Goal: Information Seeking & Learning: Learn about a topic

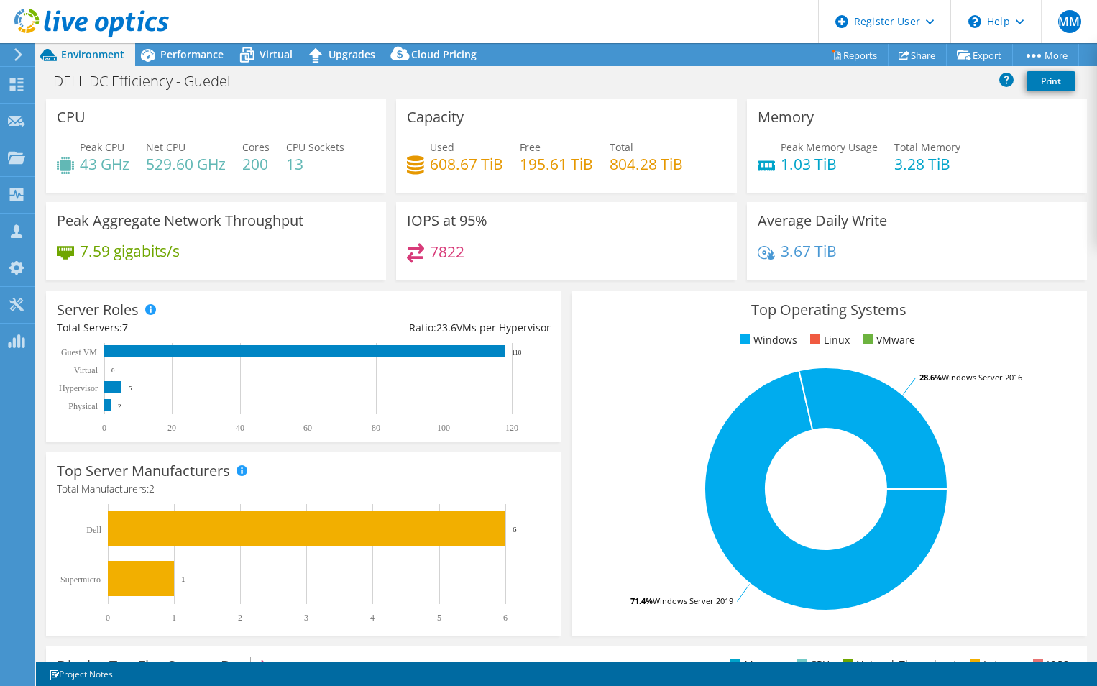
select select "EUFrankfurt"
select select "EUR"
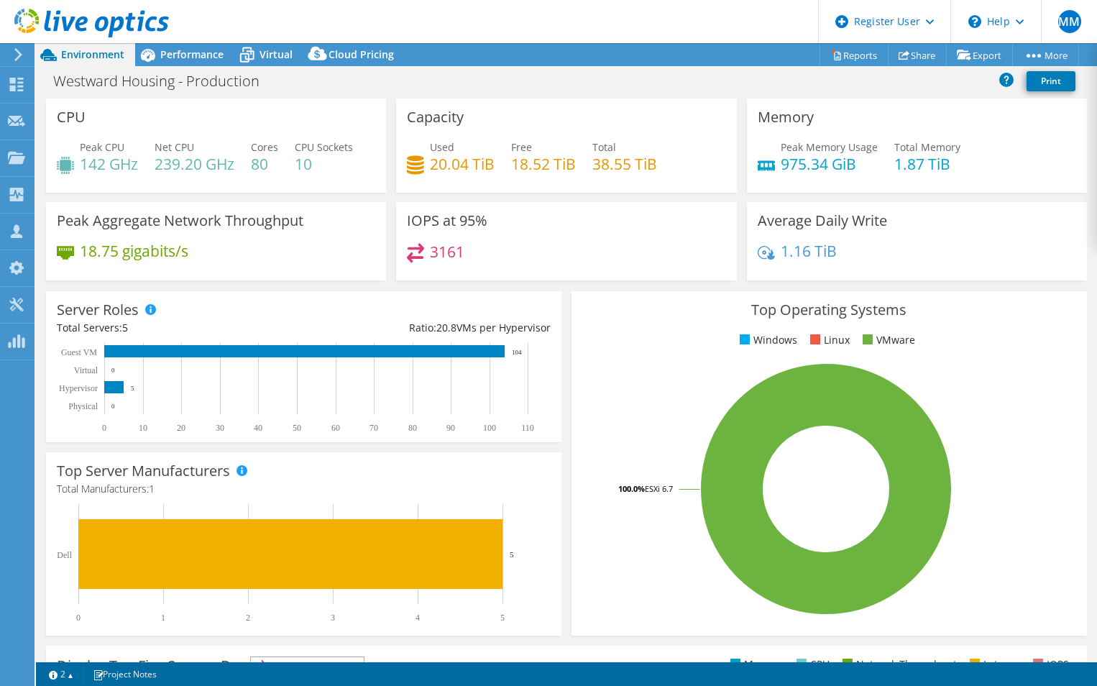
select select "EULondon"
select select "USD"
click at [9, 165] on div at bounding box center [16, 160] width 17 height 16
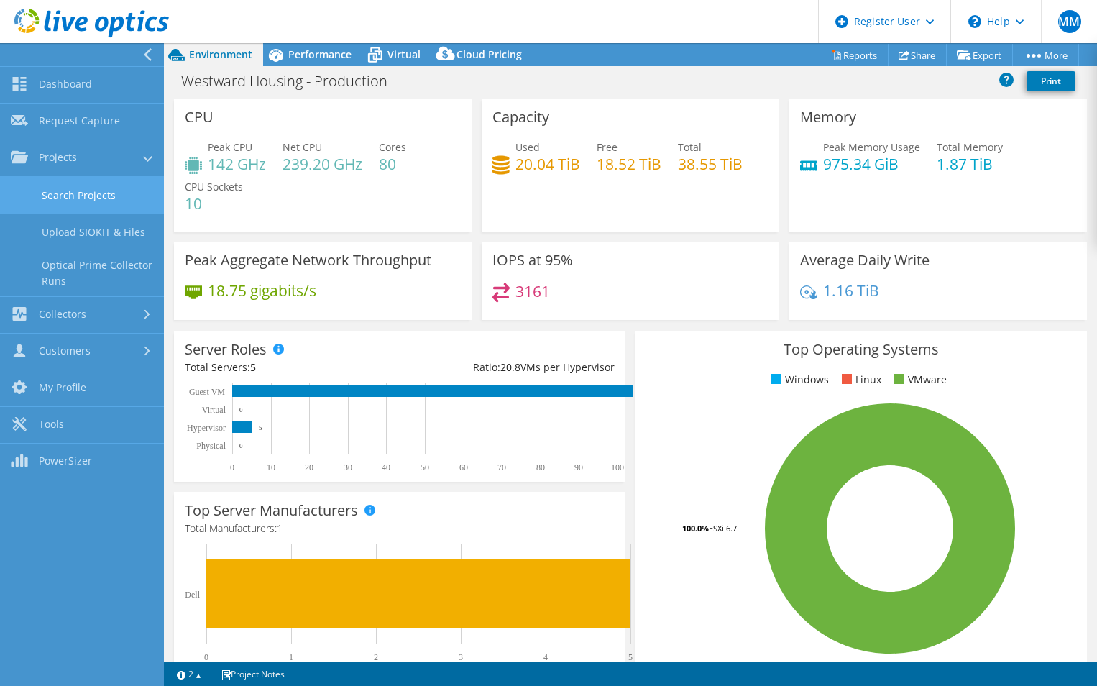
click at [94, 191] on link "Search Projects" at bounding box center [82, 195] width 164 height 37
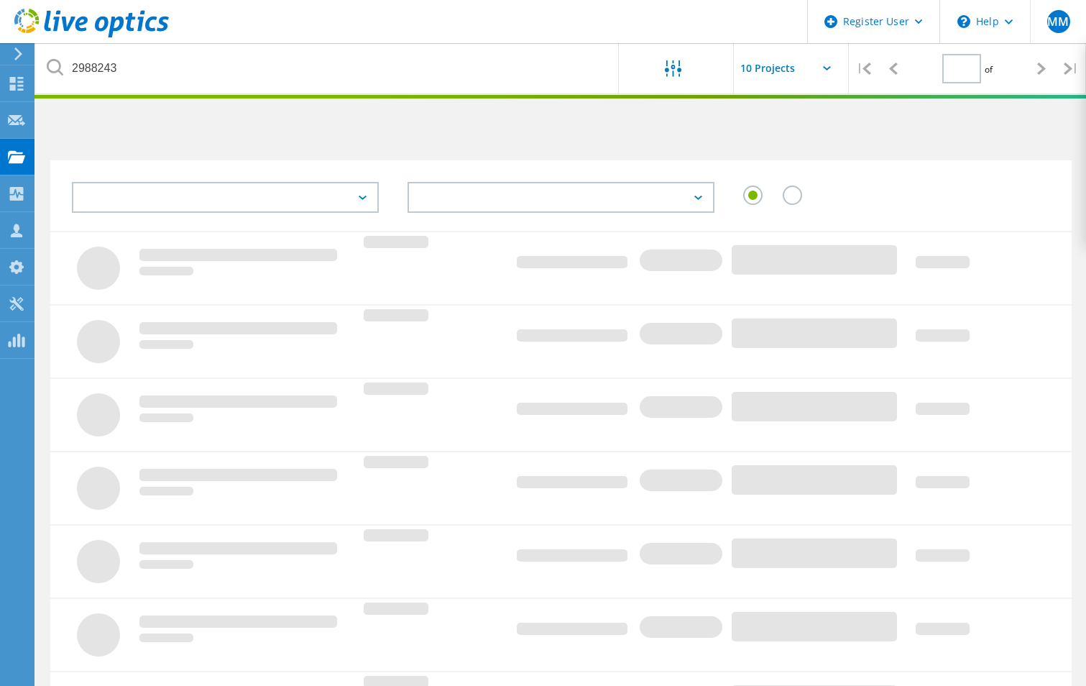
type input "1"
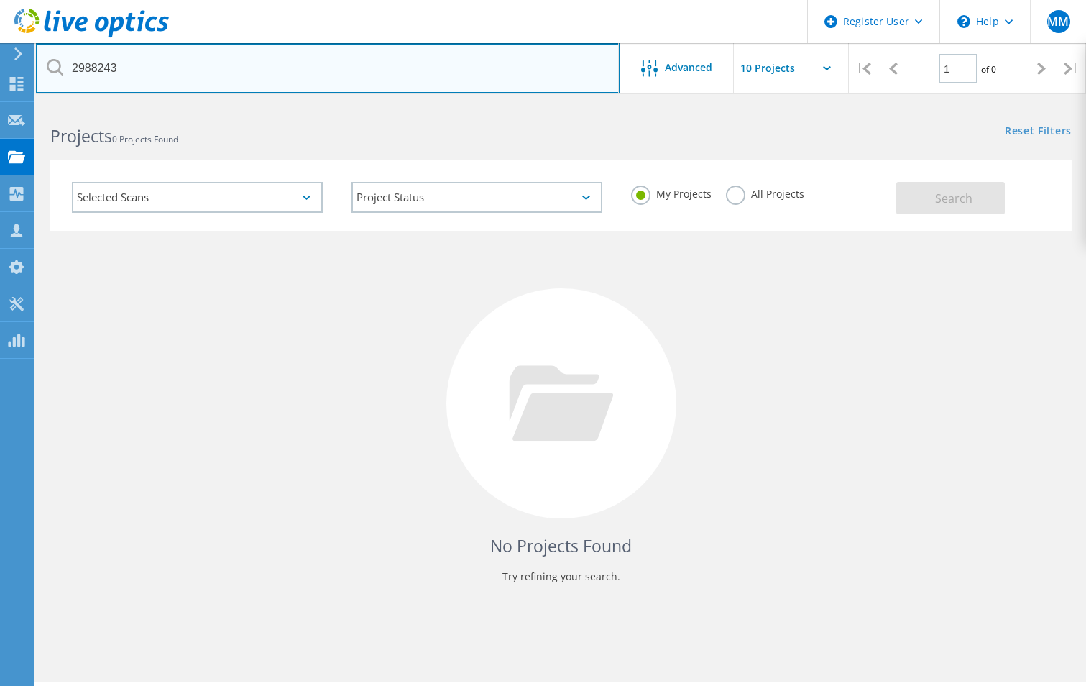
click at [226, 72] on input "2988243" at bounding box center [328, 68] width 584 height 50
paste input "17546"
type input "2917546"
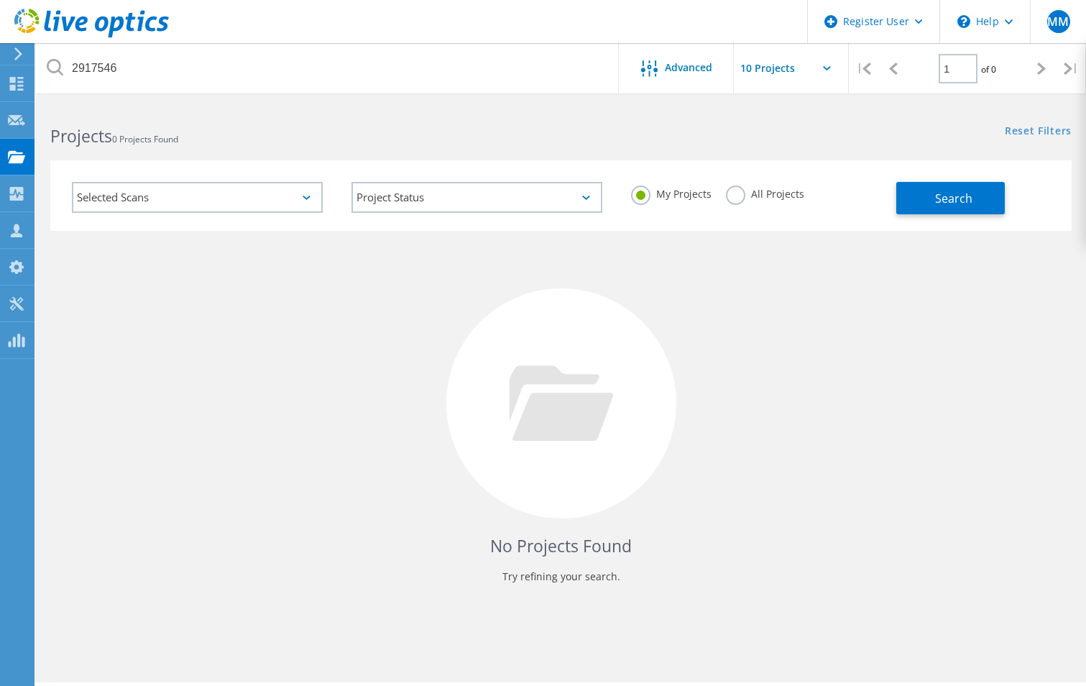
click at [784, 185] on label "All Projects" at bounding box center [765, 192] width 78 height 14
click at [0, 0] on input "All Projects" at bounding box center [0, 0] width 0 height 0
click at [931, 189] on button "Search" at bounding box center [950, 198] width 109 height 32
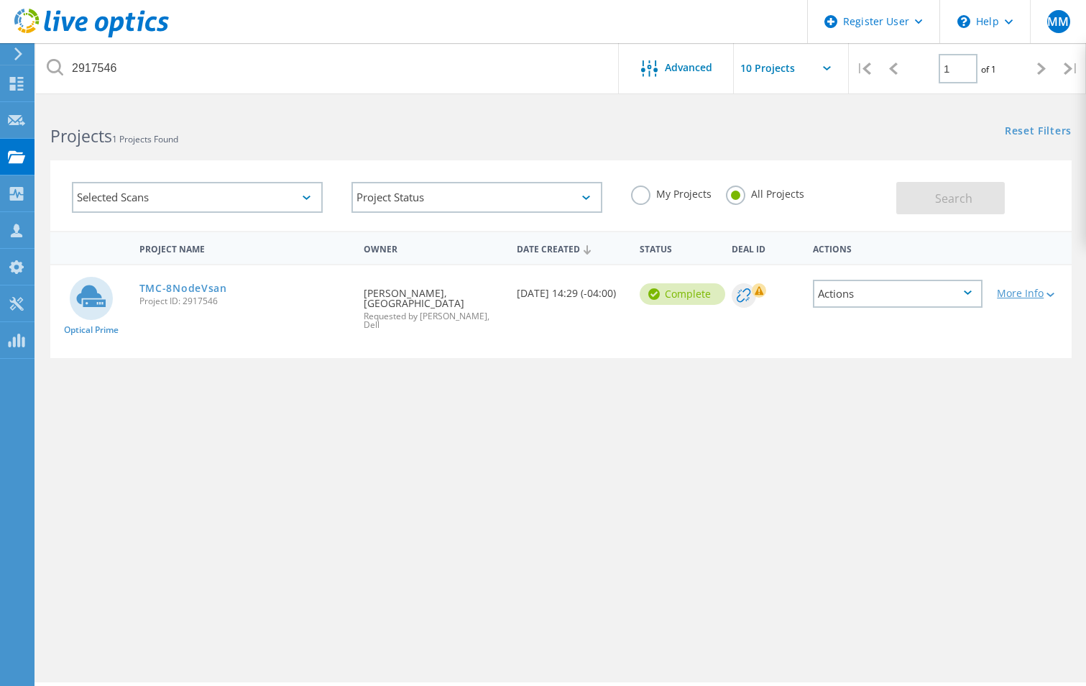
click at [1005, 290] on div "More Info" at bounding box center [1031, 293] width 68 height 10
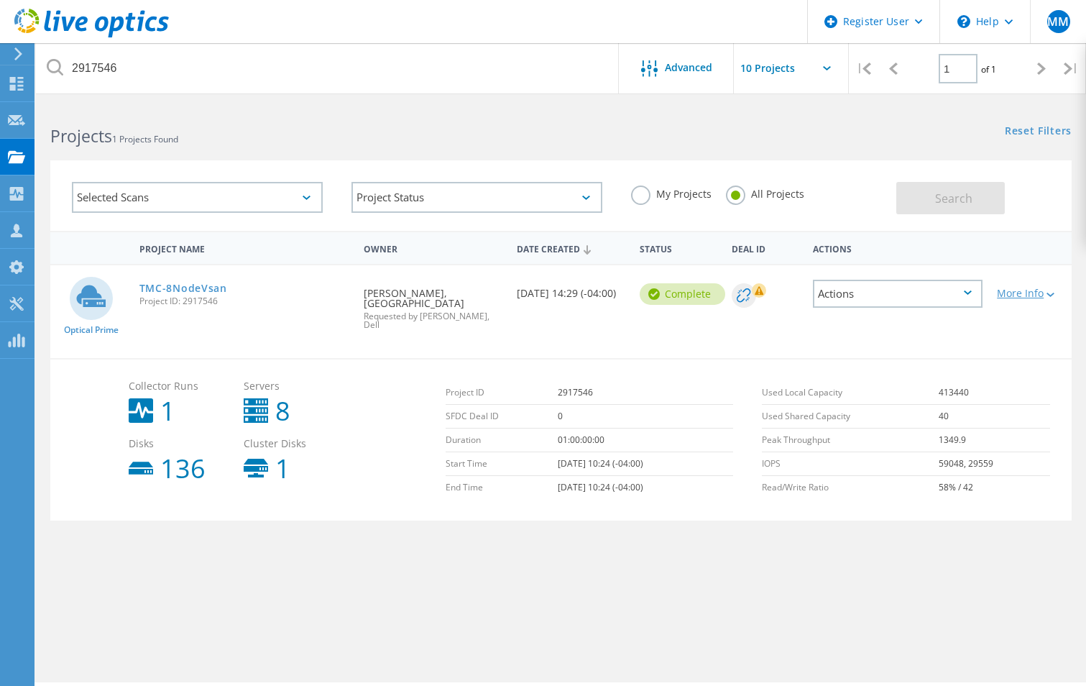
click at [1017, 291] on div "More Info" at bounding box center [1031, 293] width 68 height 10
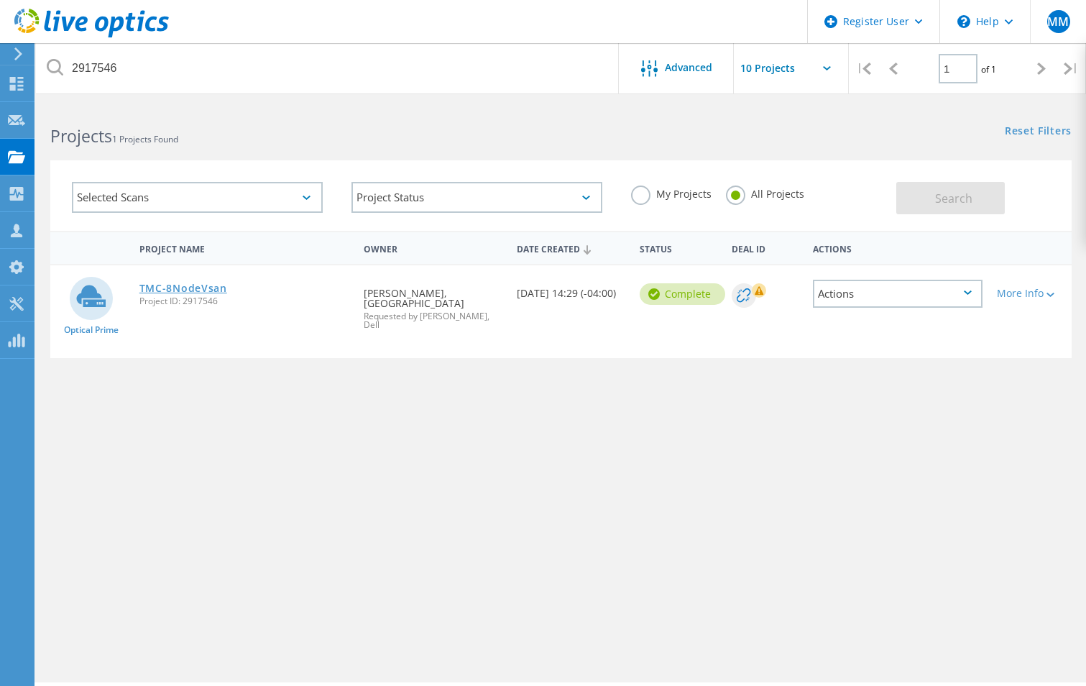
click at [171, 288] on link "TMC-8NodeVsan" at bounding box center [183, 288] width 88 height 10
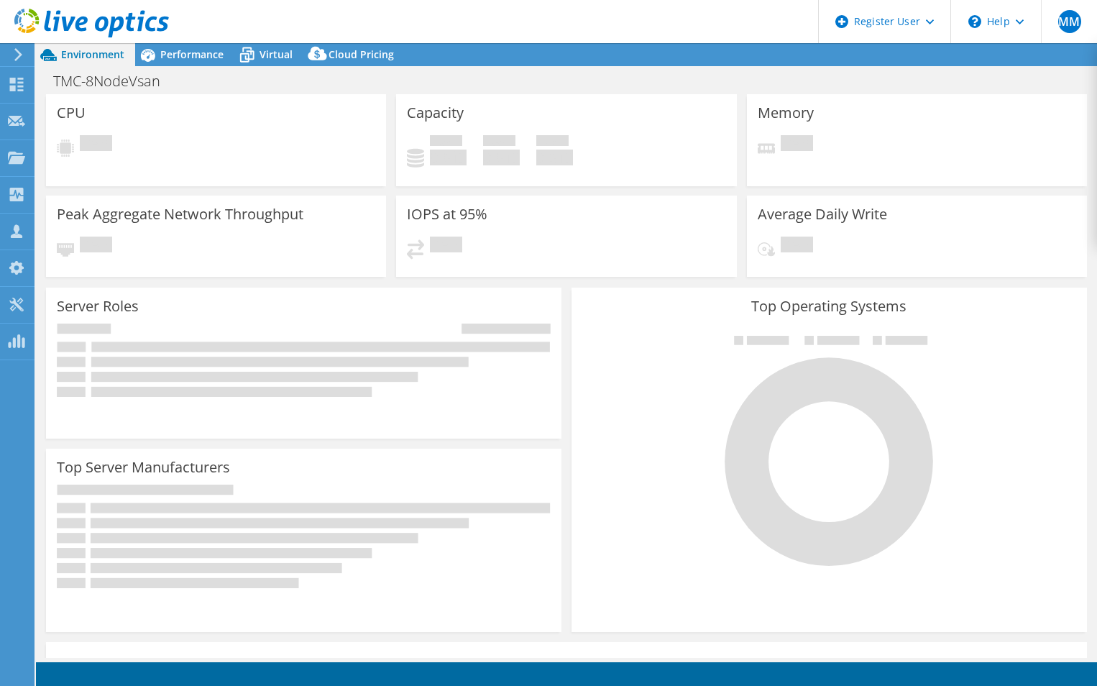
select select "USD"
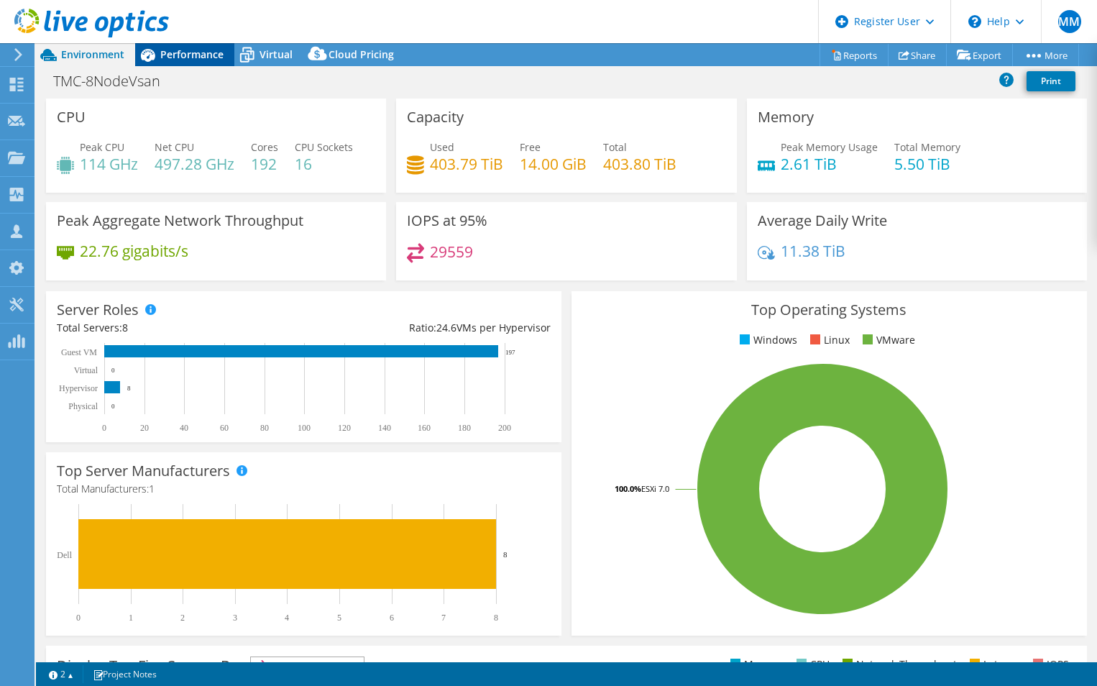
click at [193, 54] on span "Performance" at bounding box center [191, 54] width 63 height 14
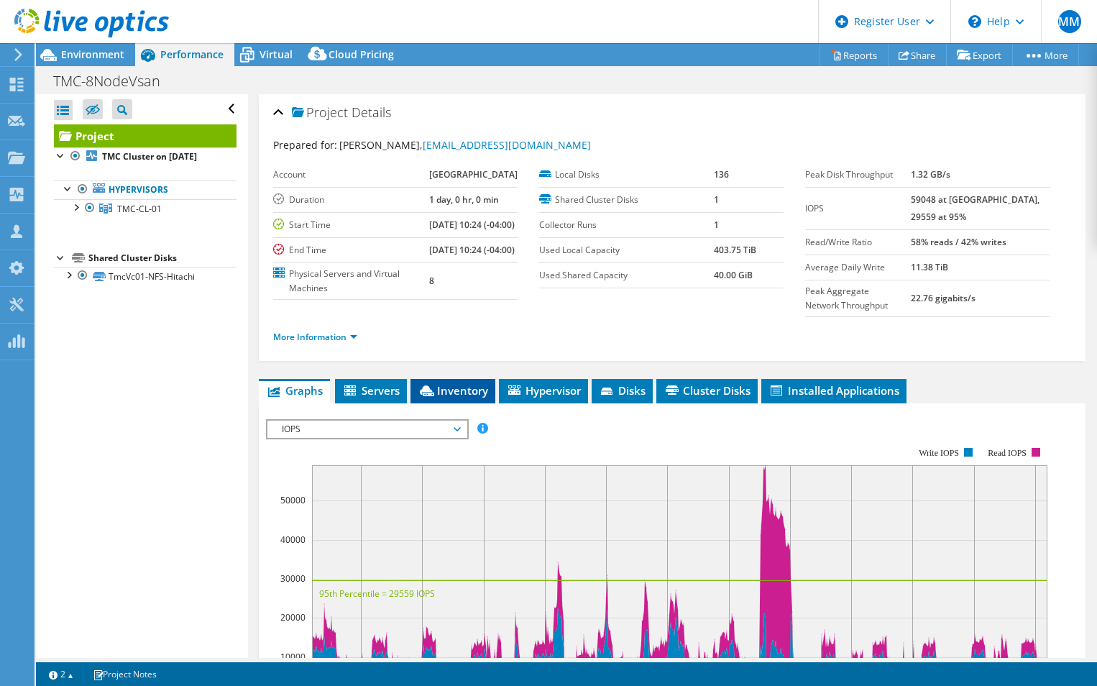
click at [456, 399] on li "Inventory" at bounding box center [452, 391] width 85 height 24
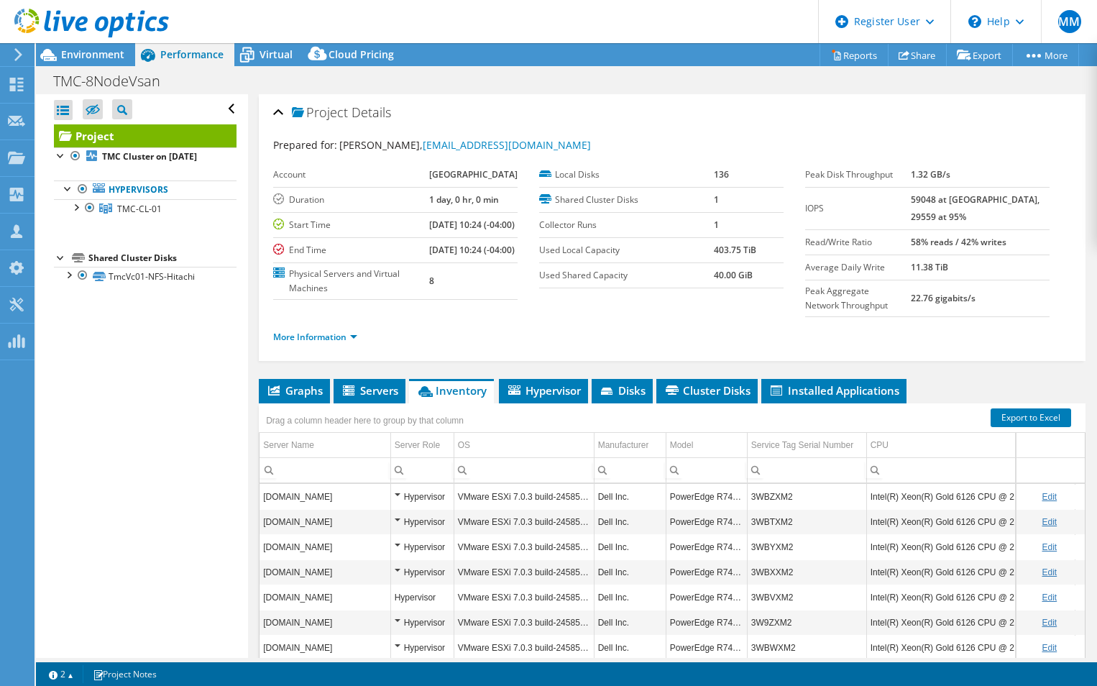
scroll to position [123, 0]
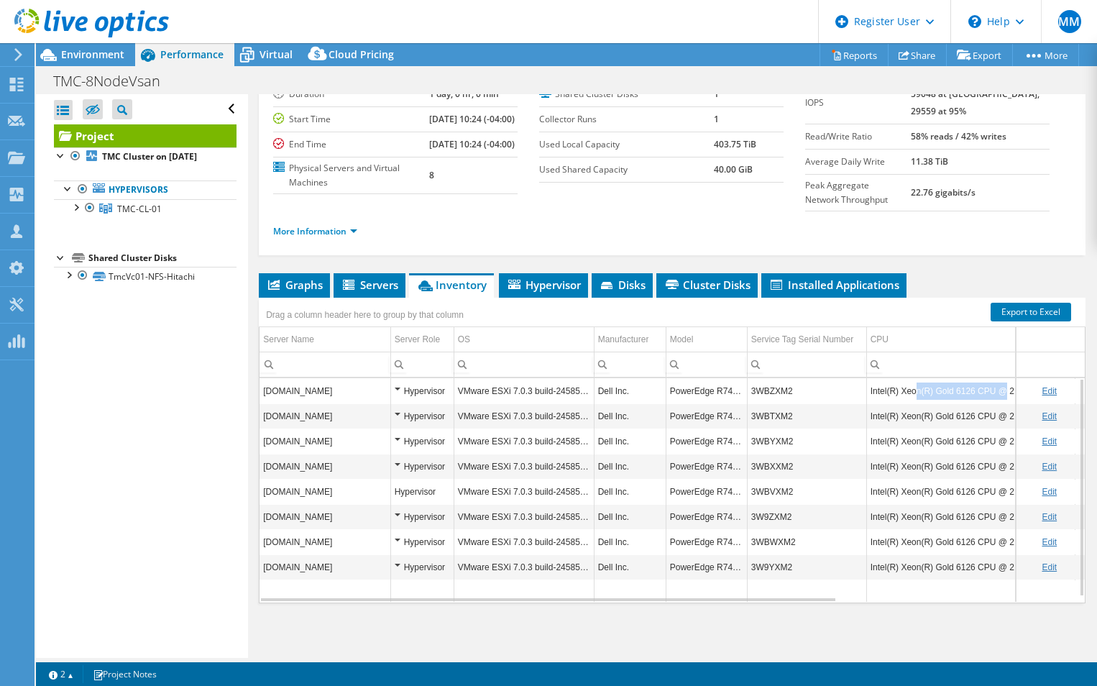
drag, startPoint x: 912, startPoint y: 389, endPoint x: 998, endPoint y: 395, distance: 85.7
click at [998, 395] on td "Intel(R) Xeon(R) Gold 6126 CPU @ 2.60GHz 2.59 GHz" at bounding box center [970, 390] width 208 height 25
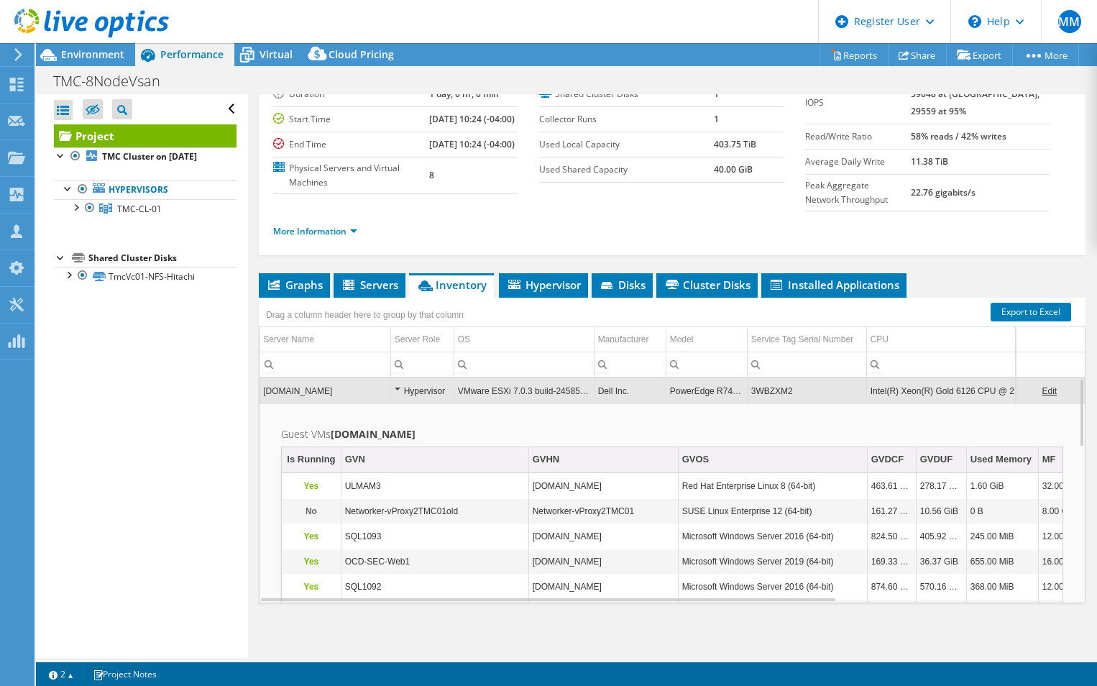
click at [591, 569] on div "vmware202.westchestergov.com Hypervisor VMware ESXi 7.0.3 build-24585291 Dell I…" at bounding box center [672, 490] width 827 height 226
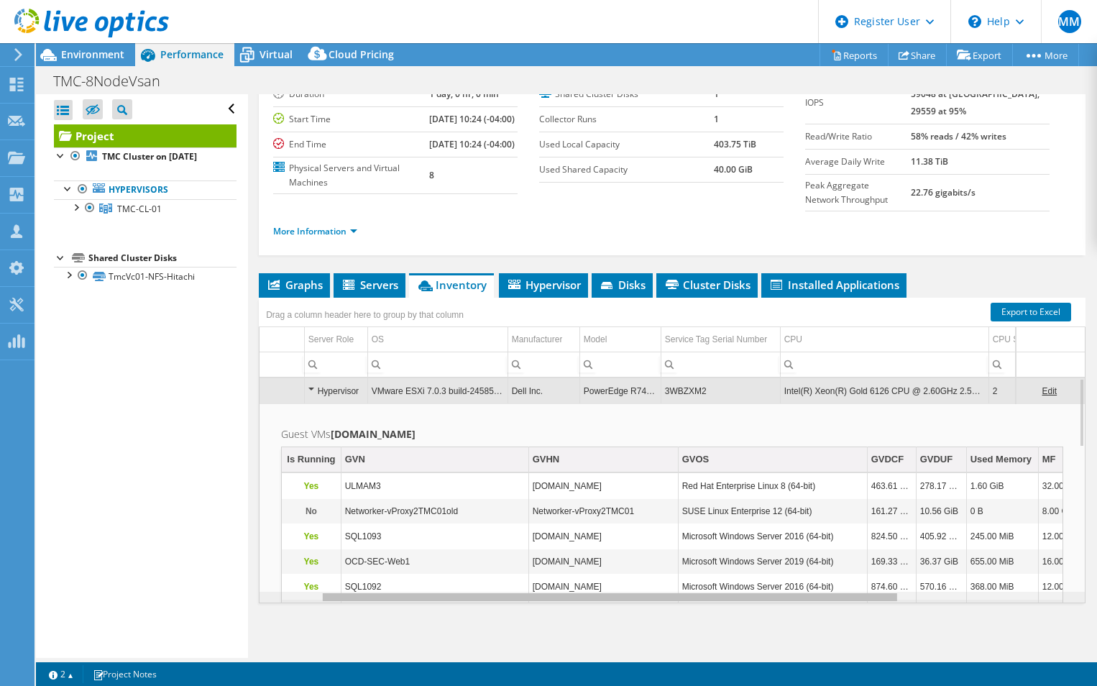
scroll to position [0, 87]
drag, startPoint x: 580, startPoint y: 599, endPoint x: 650, endPoint y: 597, distance: 70.4
click at [650, 597] on body "MM Dell User Mark Motta Mark.Motta@dell.com Dell My Profile Log Out \n Help Exp…" at bounding box center [548, 343] width 1097 height 686
click at [802, 601] on div "Data grid" at bounding box center [609, 596] width 577 height 11
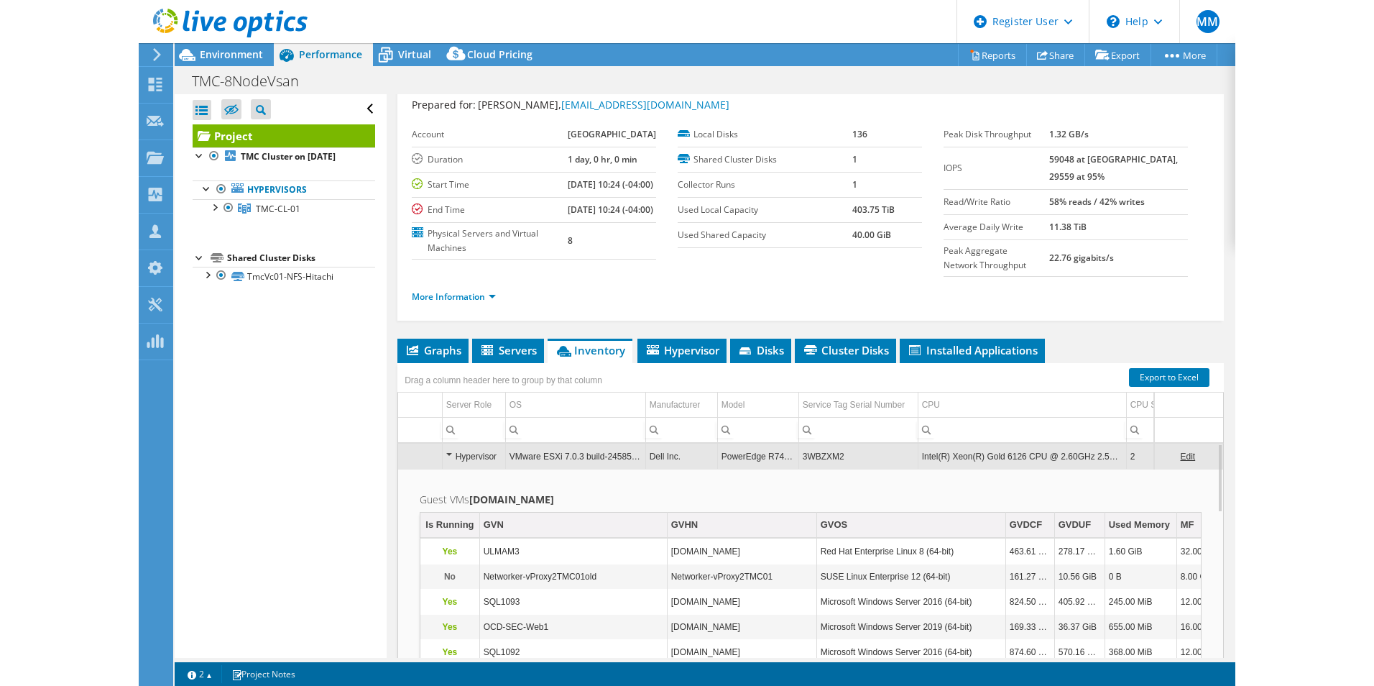
scroll to position [0, 0]
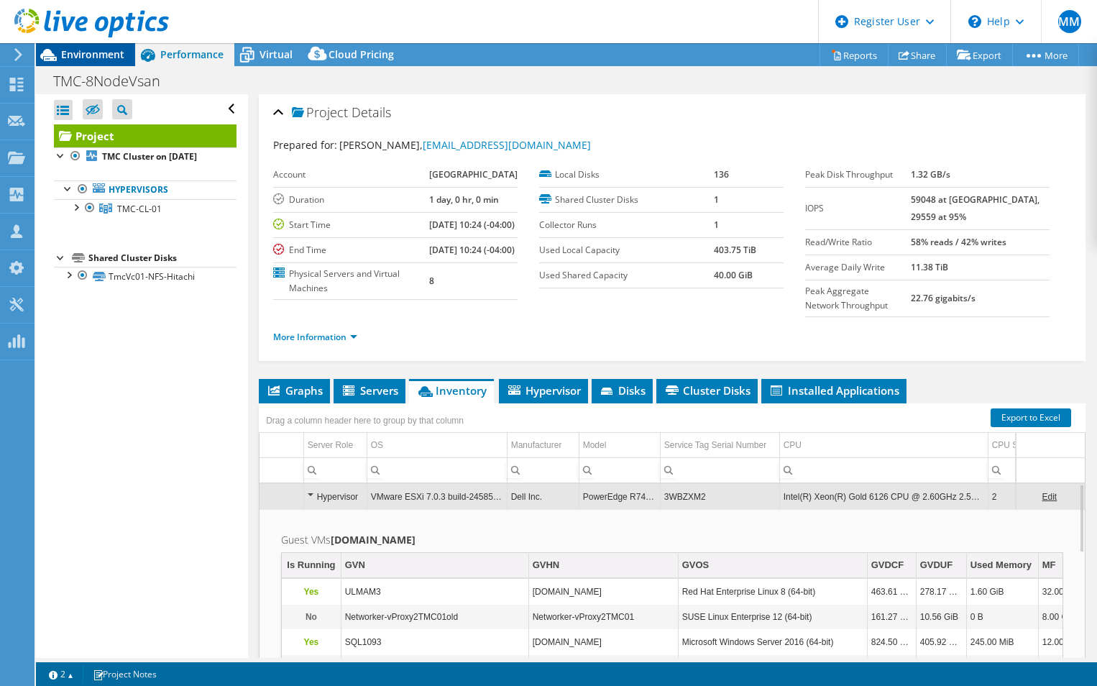
click at [75, 52] on span "Environment" at bounding box center [92, 54] width 63 height 14
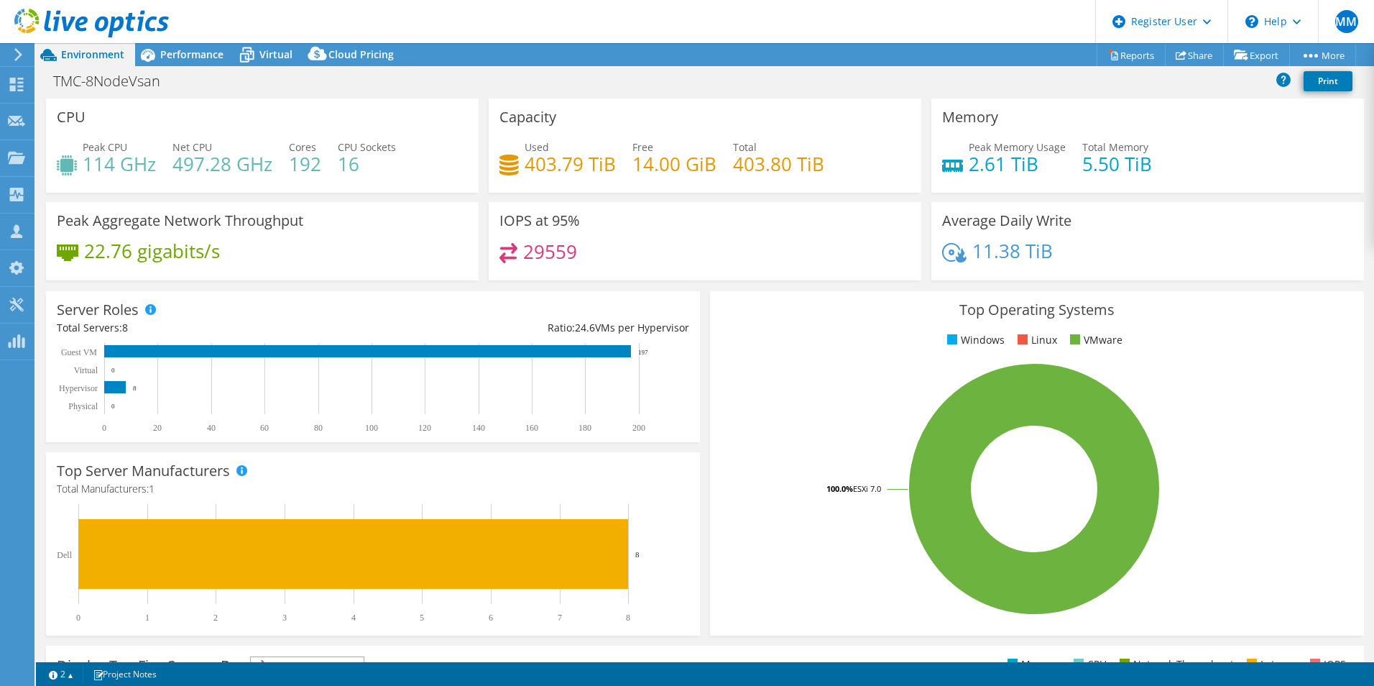
scroll to position [0, 86]
click at [188, 55] on span "Performance" at bounding box center [191, 54] width 63 height 14
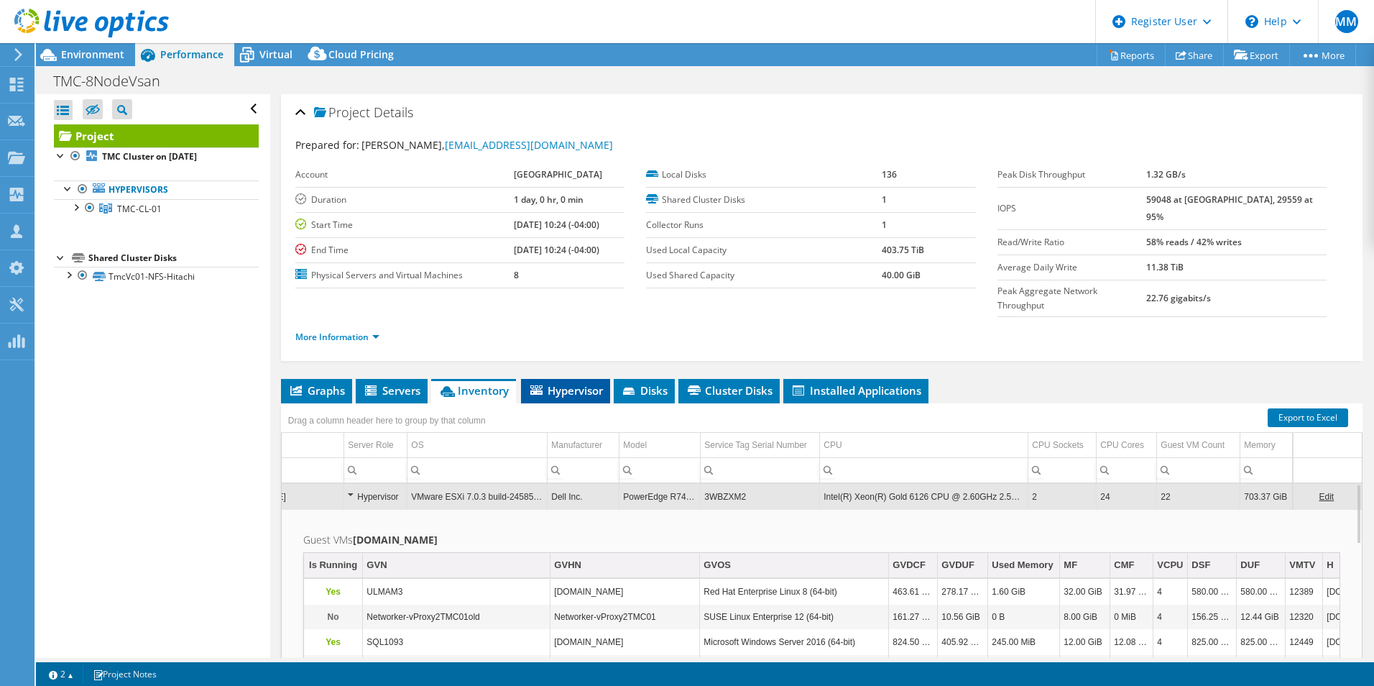
click at [579, 383] on span "Hypervisor" at bounding box center [565, 390] width 75 height 14
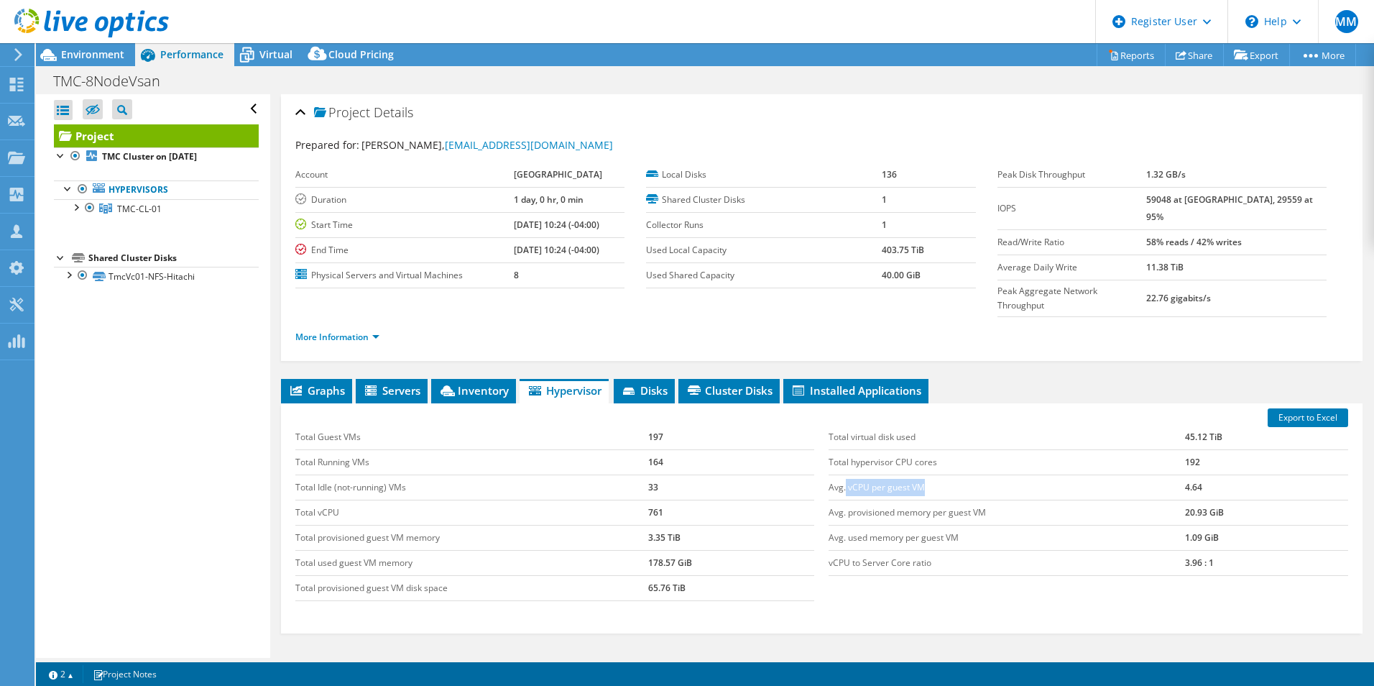
drag, startPoint x: 841, startPoint y: 458, endPoint x: 944, endPoint y: 459, distance: 102.8
click at [944, 474] on td "Avg. vCPU per guest VM" at bounding box center [1007, 486] width 356 height 25
drag, startPoint x: 944, startPoint y: 459, endPoint x: 1111, endPoint y: 460, distance: 167.5
click at [1096, 474] on td "Avg. vCPU per guest VM" at bounding box center [1007, 486] width 356 height 25
